Goal: Check status: Check status

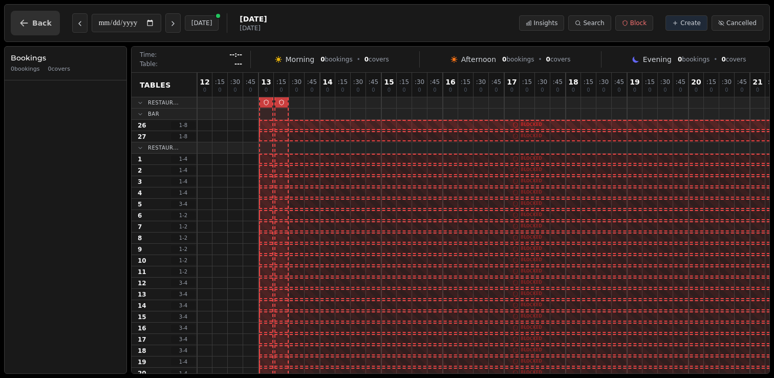
click at [35, 23] on span "Back" at bounding box center [41, 22] width 19 height 7
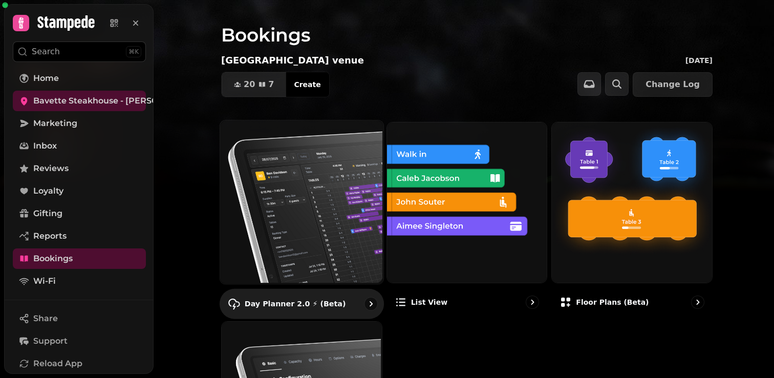
click at [286, 179] on img at bounding box center [300, 200] width 163 height 163
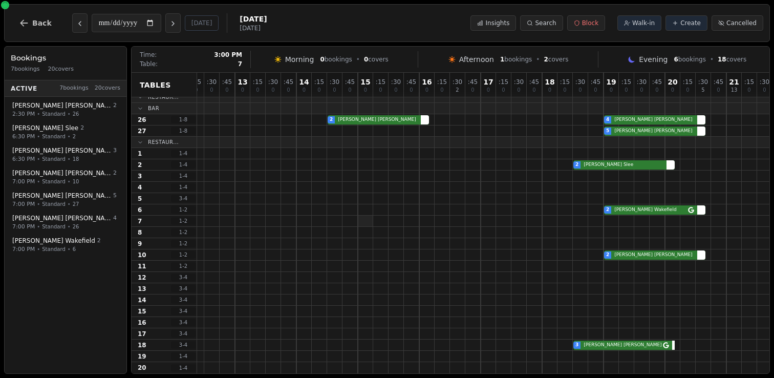
scroll to position [6, 0]
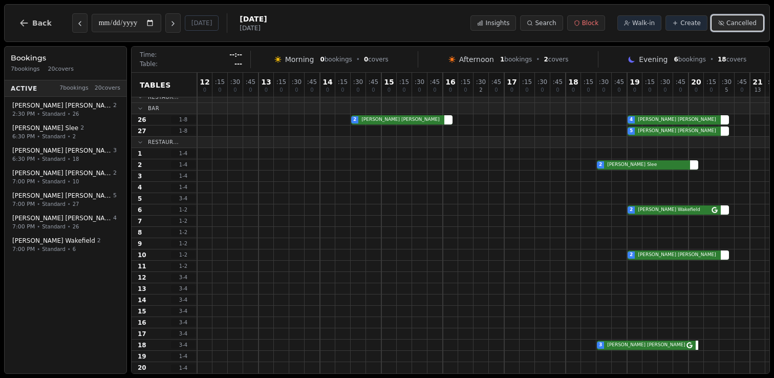
click at [731, 20] on span "Cancelled" at bounding box center [741, 23] width 30 height 8
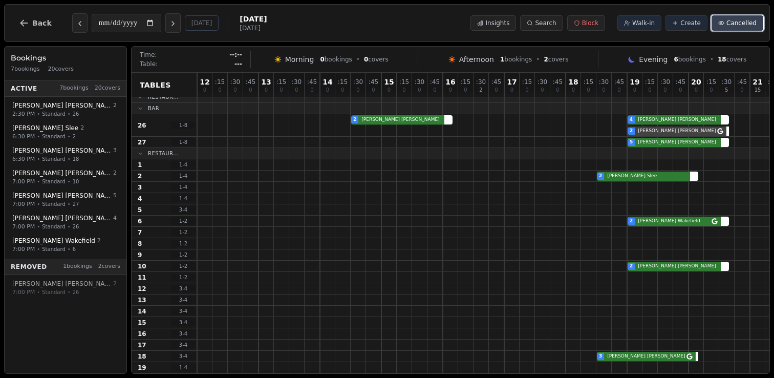
click at [731, 21] on span "Cancelled" at bounding box center [741, 23] width 30 height 8
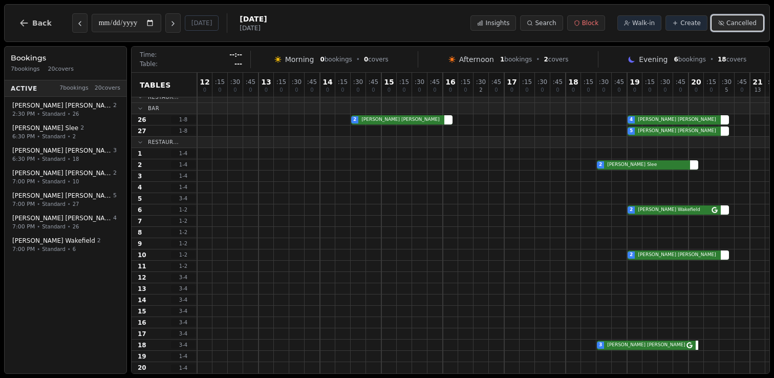
click at [731, 21] on span "Cancelled" at bounding box center [741, 23] width 30 height 8
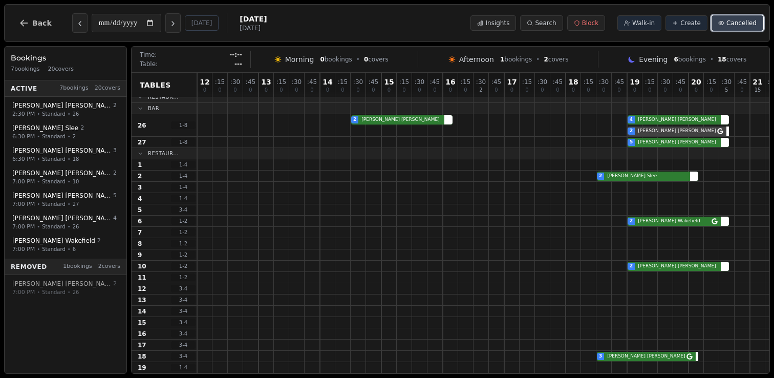
click at [731, 21] on span "Cancelled" at bounding box center [741, 23] width 30 height 8
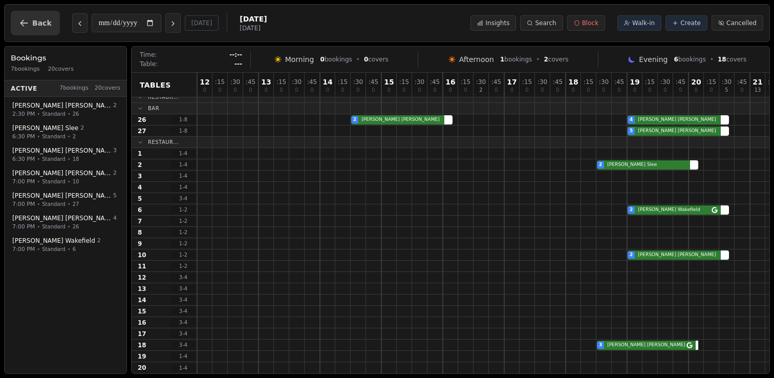
click at [36, 21] on span "Back" at bounding box center [41, 22] width 19 height 7
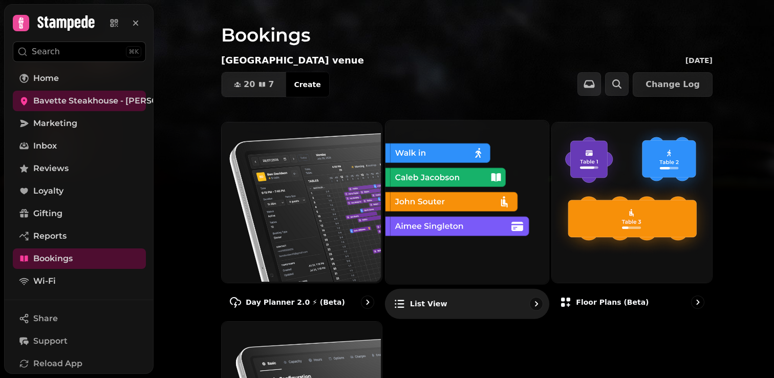
click at [476, 243] on img at bounding box center [465, 200] width 163 height 163
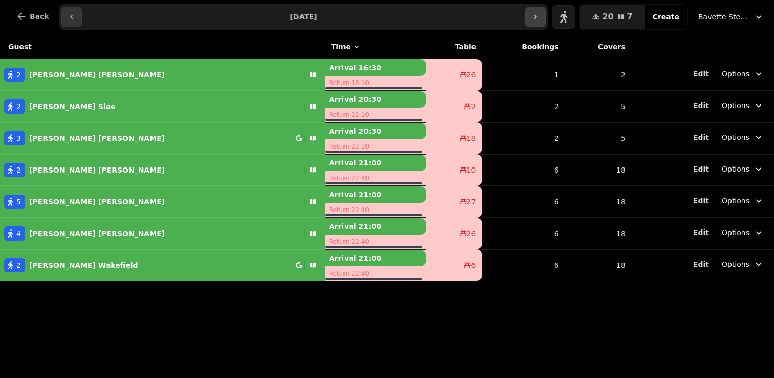
click at [531, 16] on button "button" at bounding box center [535, 17] width 20 height 20
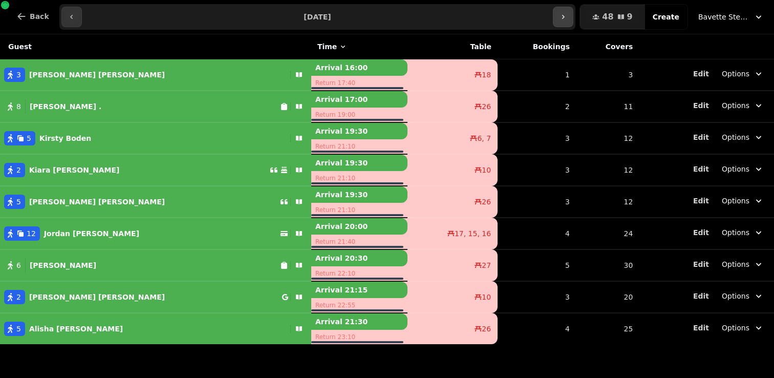
click at [567, 19] on icon "button" at bounding box center [563, 17] width 8 height 8
type input "**********"
